Goal: Information Seeking & Learning: Find specific page/section

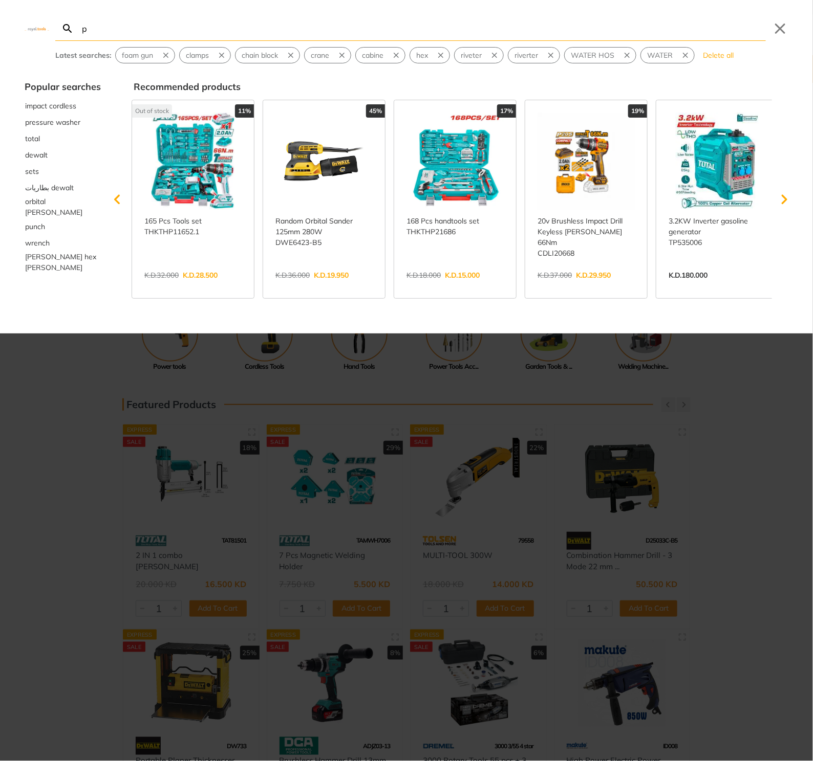
type input "p"
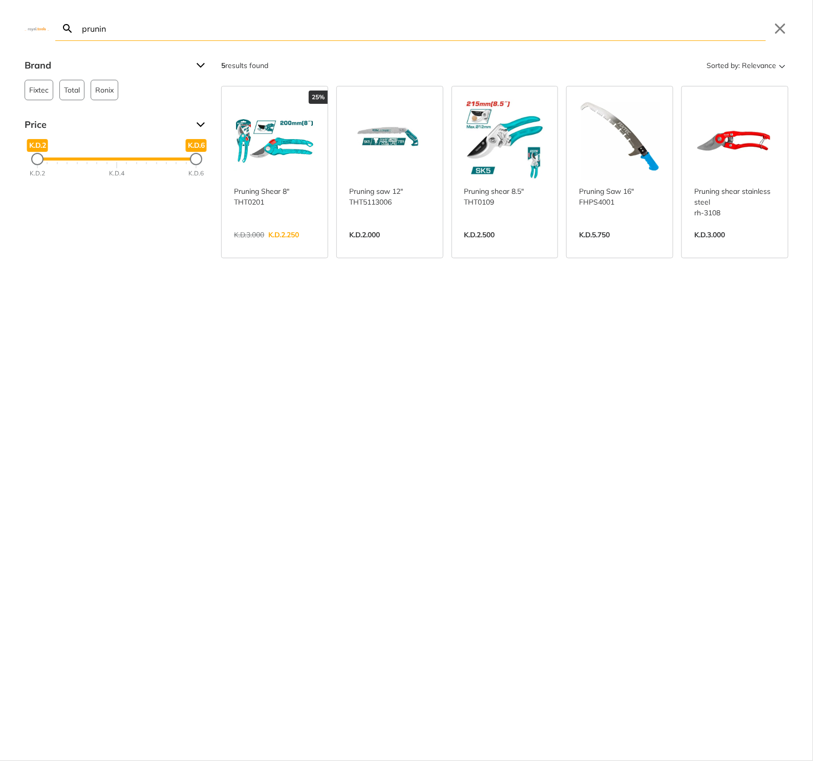
type input "prunin"
click at [287, 246] on link "View more →" at bounding box center [274, 246] width 81 height 0
click at [285, 246] on link "View more →" at bounding box center [274, 246] width 81 height 0
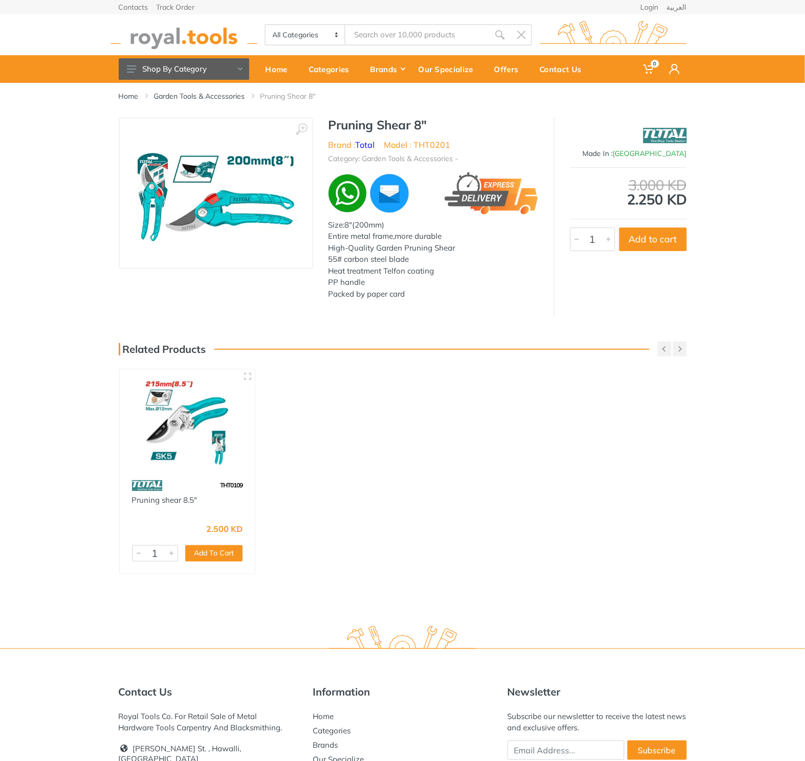
type input "prunin"
